Goal: Task Accomplishment & Management: Use online tool/utility

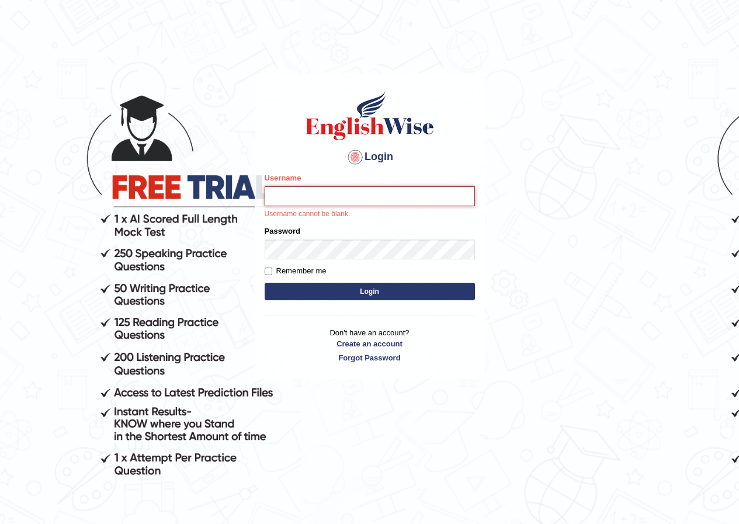
click at [287, 200] on input "Username" at bounding box center [370, 196] width 210 height 20
type input "pramod_parramatta"
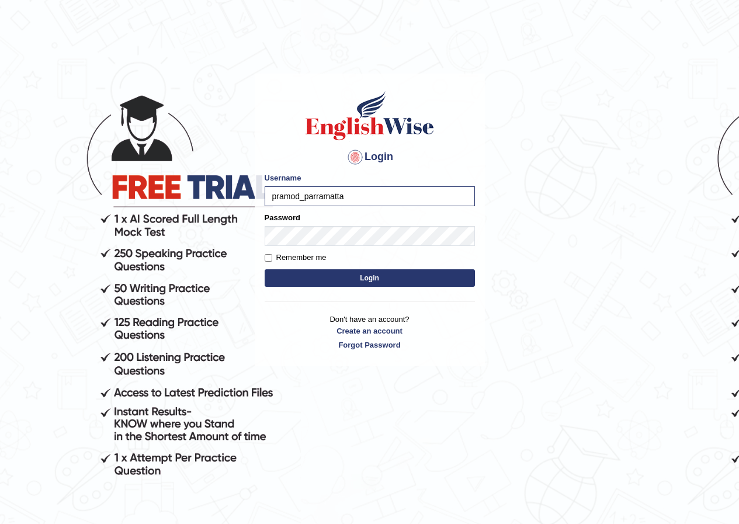
click at [370, 280] on button "Login" at bounding box center [370, 278] width 210 height 18
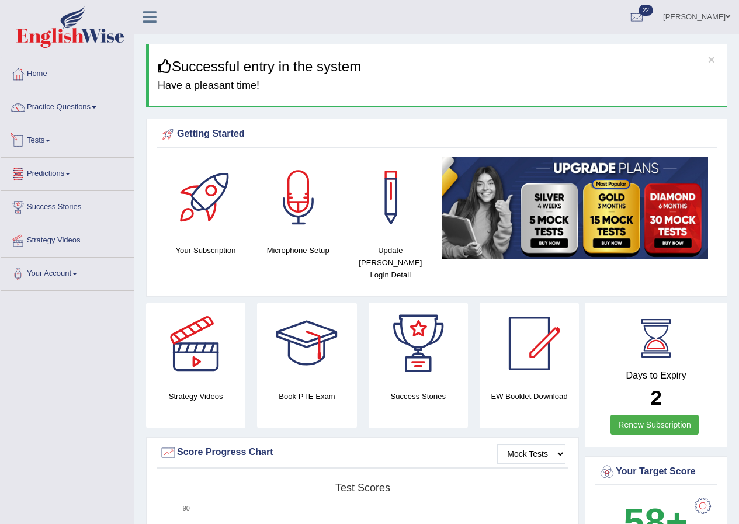
click at [51, 142] on link "Tests" at bounding box center [67, 138] width 133 height 29
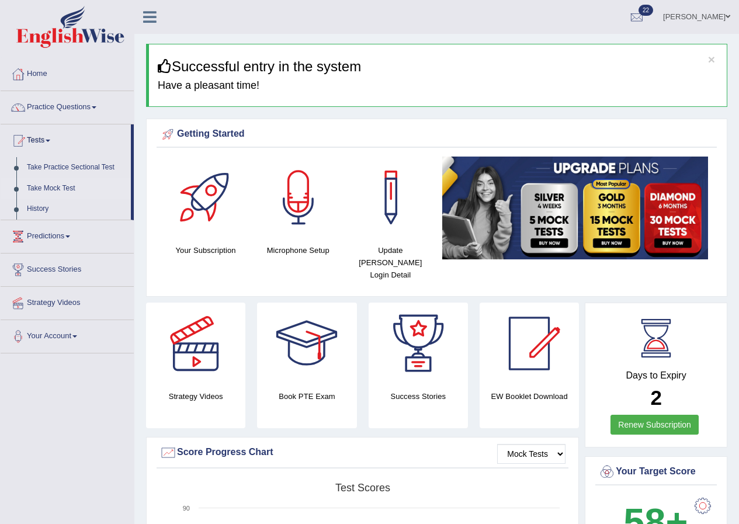
click at [52, 189] on link "Take Mock Test" at bounding box center [76, 188] width 109 height 21
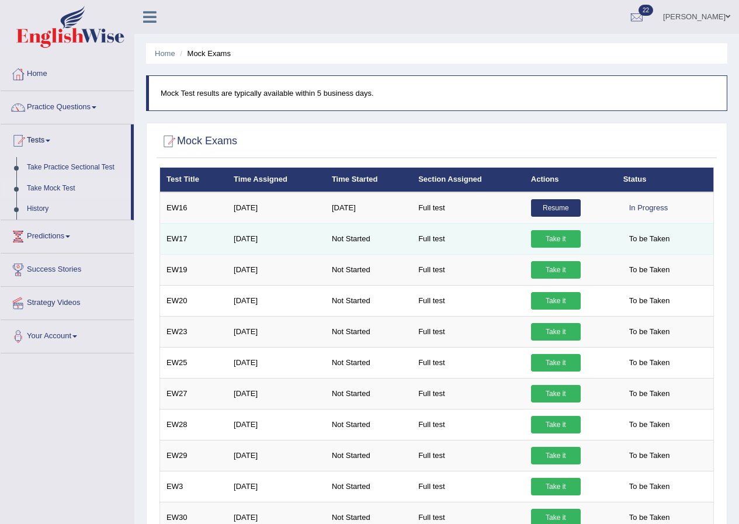
click at [565, 239] on link "Take it" at bounding box center [556, 239] width 50 height 18
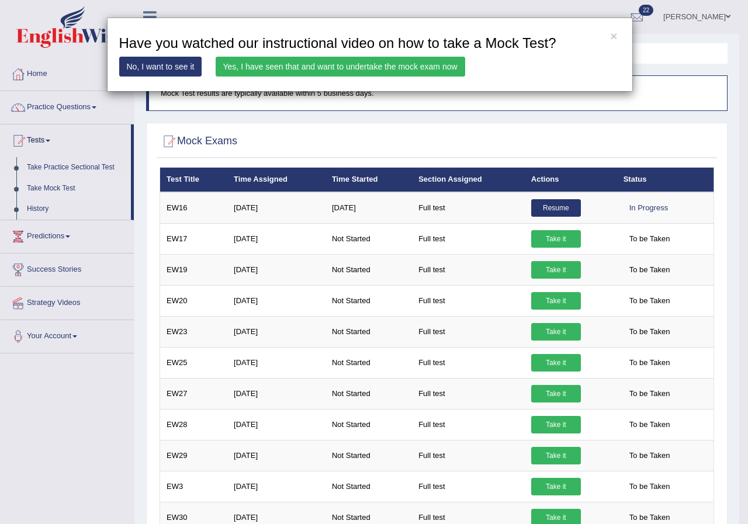
click at [420, 65] on link "Yes, I have seen that and want to undertake the mock exam now" at bounding box center [340, 67] width 249 height 20
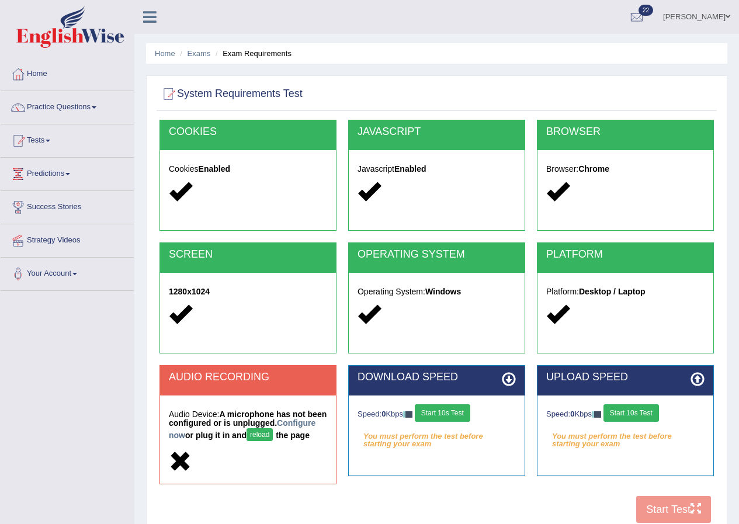
click at [273, 435] on button "reload" at bounding box center [260, 434] width 26 height 13
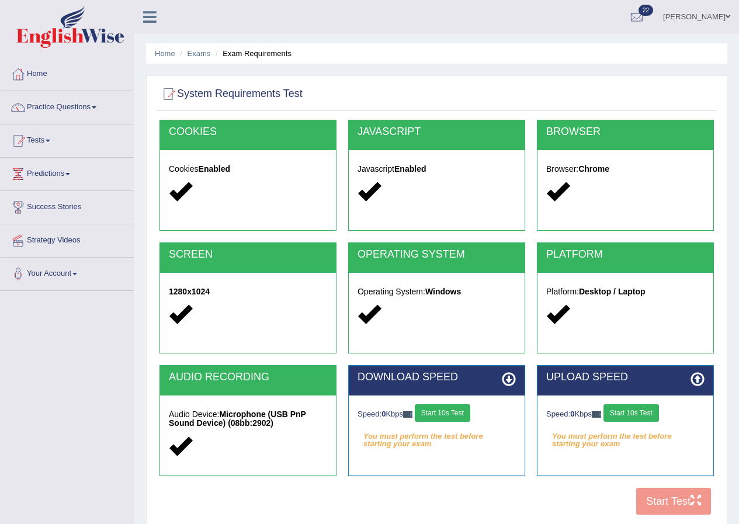
click at [467, 412] on button "Start 10s Test" at bounding box center [442, 413] width 55 height 18
click at [625, 412] on button "Start 10s Test" at bounding box center [630, 413] width 55 height 18
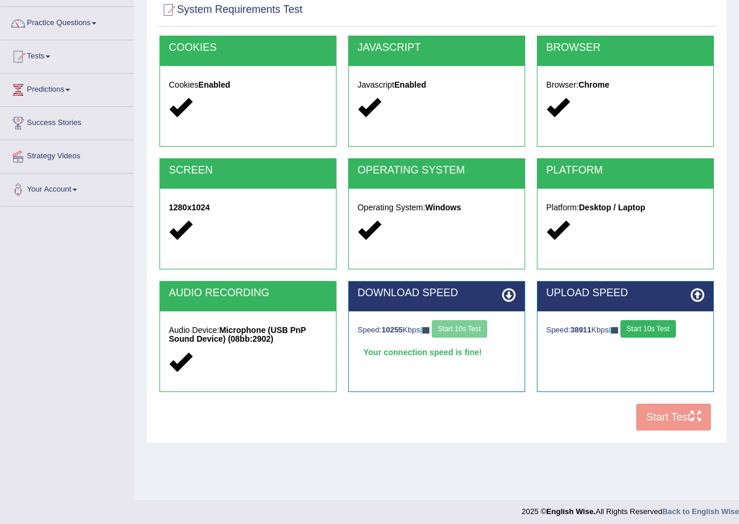
scroll to position [89, 0]
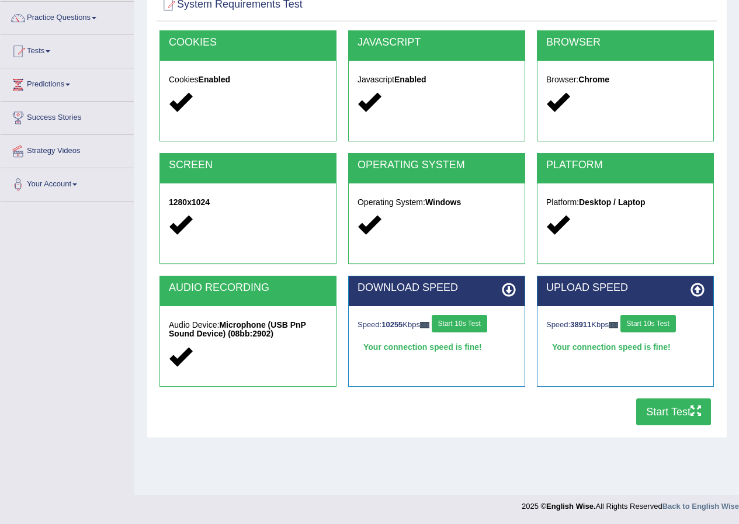
click at [687, 414] on button "Start Test" at bounding box center [673, 411] width 75 height 27
